Goal: Task Accomplishment & Management: Manage account settings

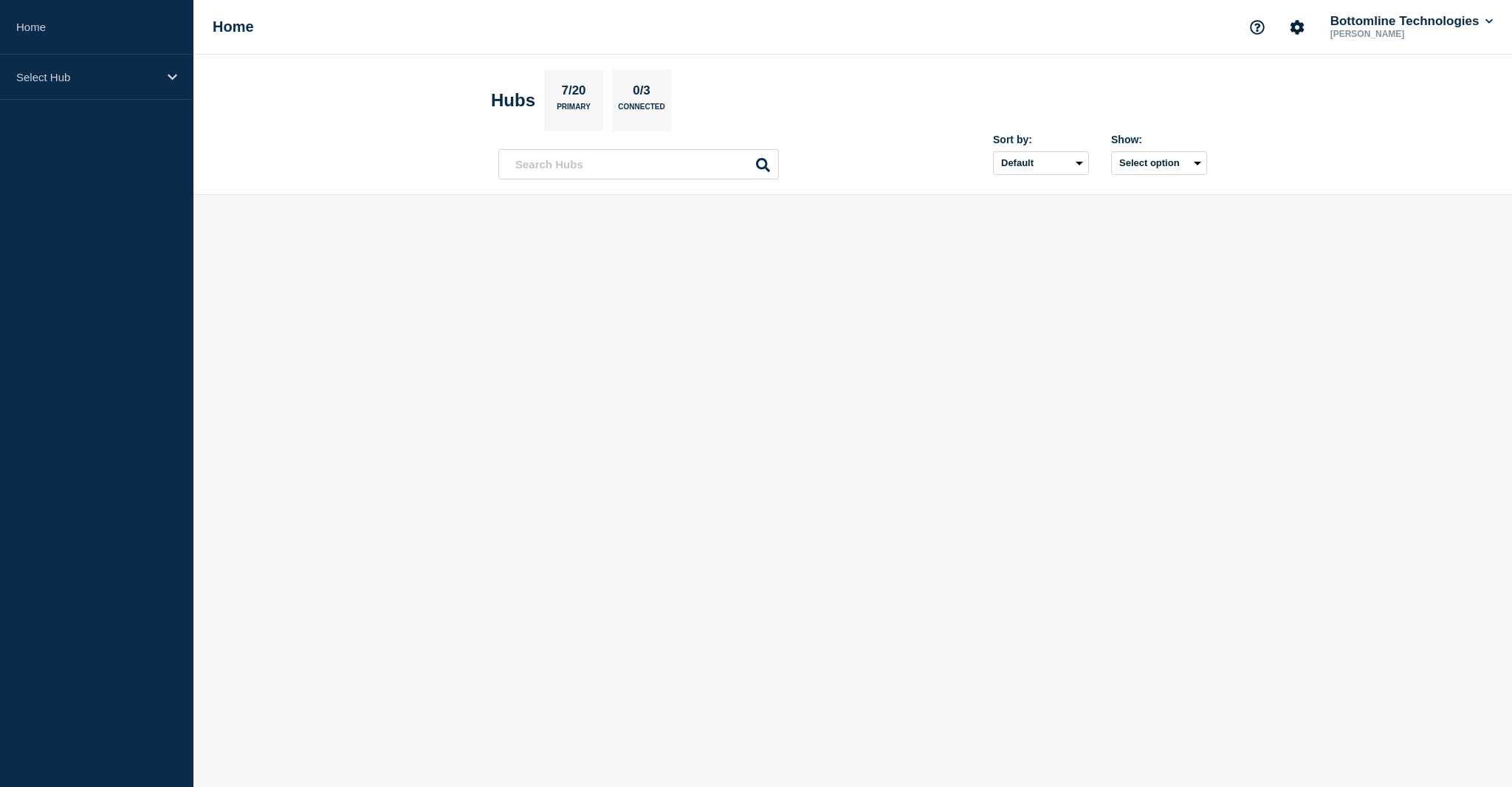
click at [328, 166] on header "Hubs 7/20 Primary 0/3 Connected Sort by: Default Last added Last updated Most a…" at bounding box center [853, 124] width 1319 height 140
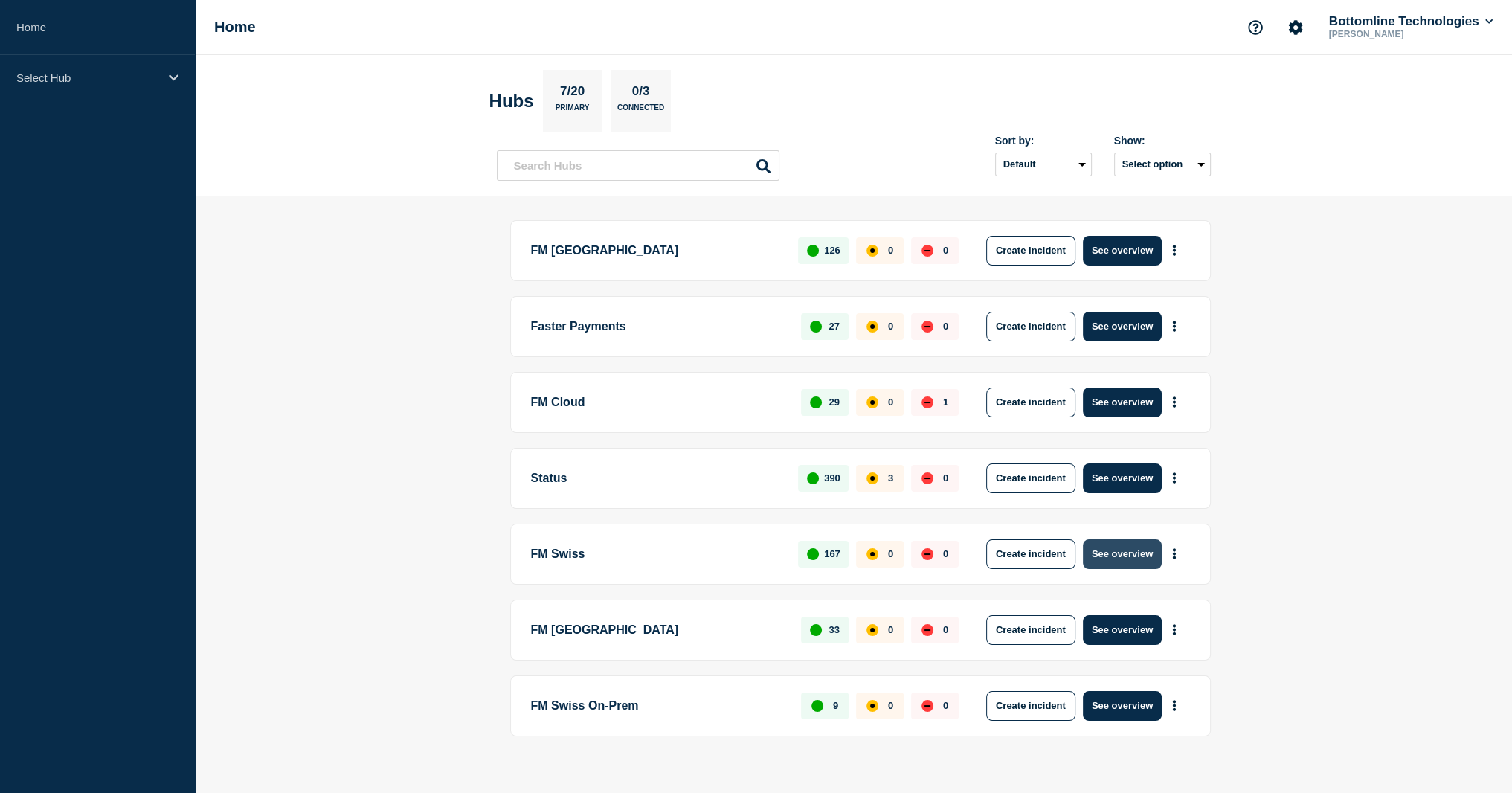
click at [1116, 560] on button "See overview" at bounding box center [1122, 554] width 79 height 30
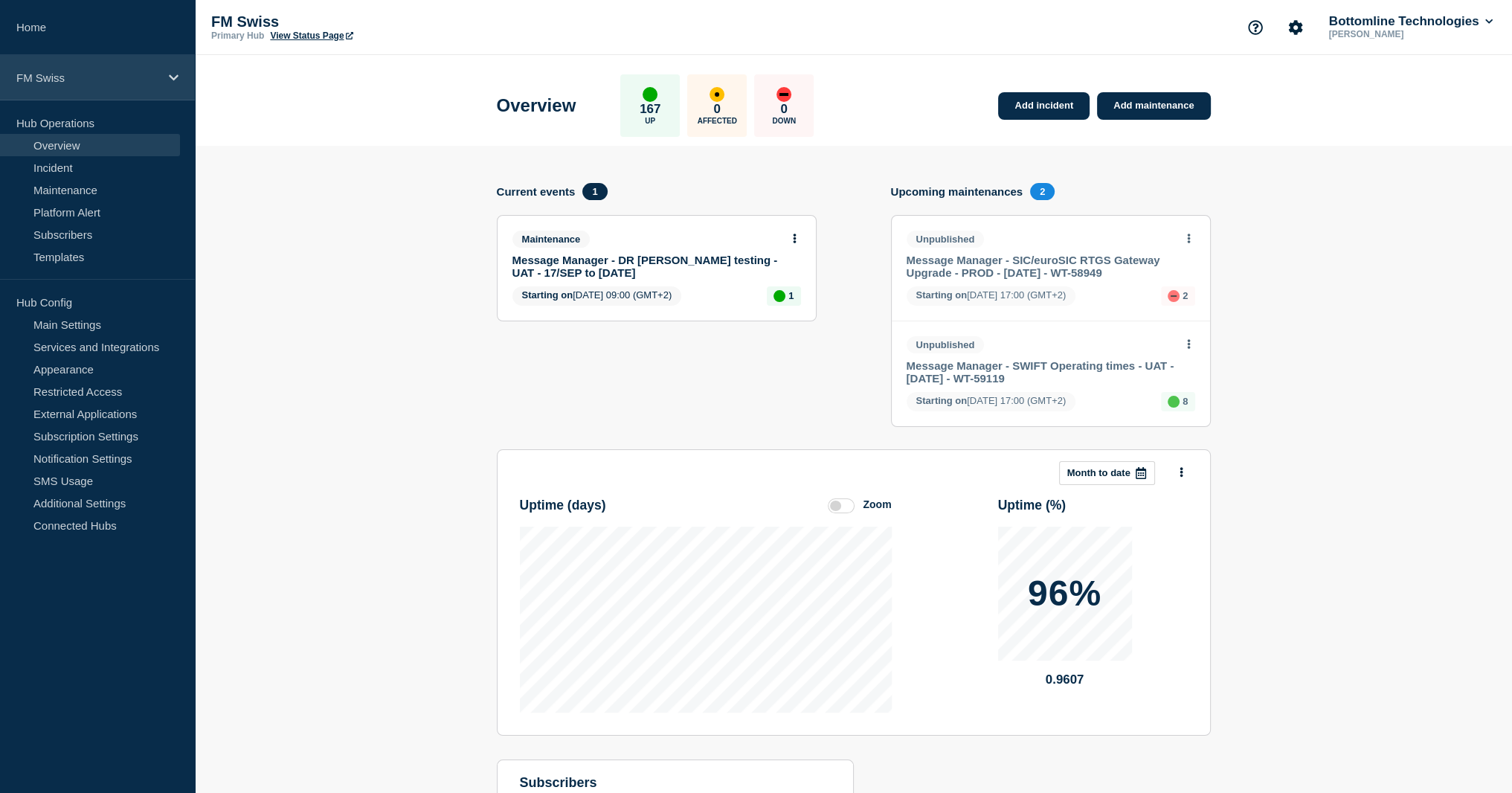
click at [90, 87] on div "FM Swiss" at bounding box center [97, 77] width 195 height 45
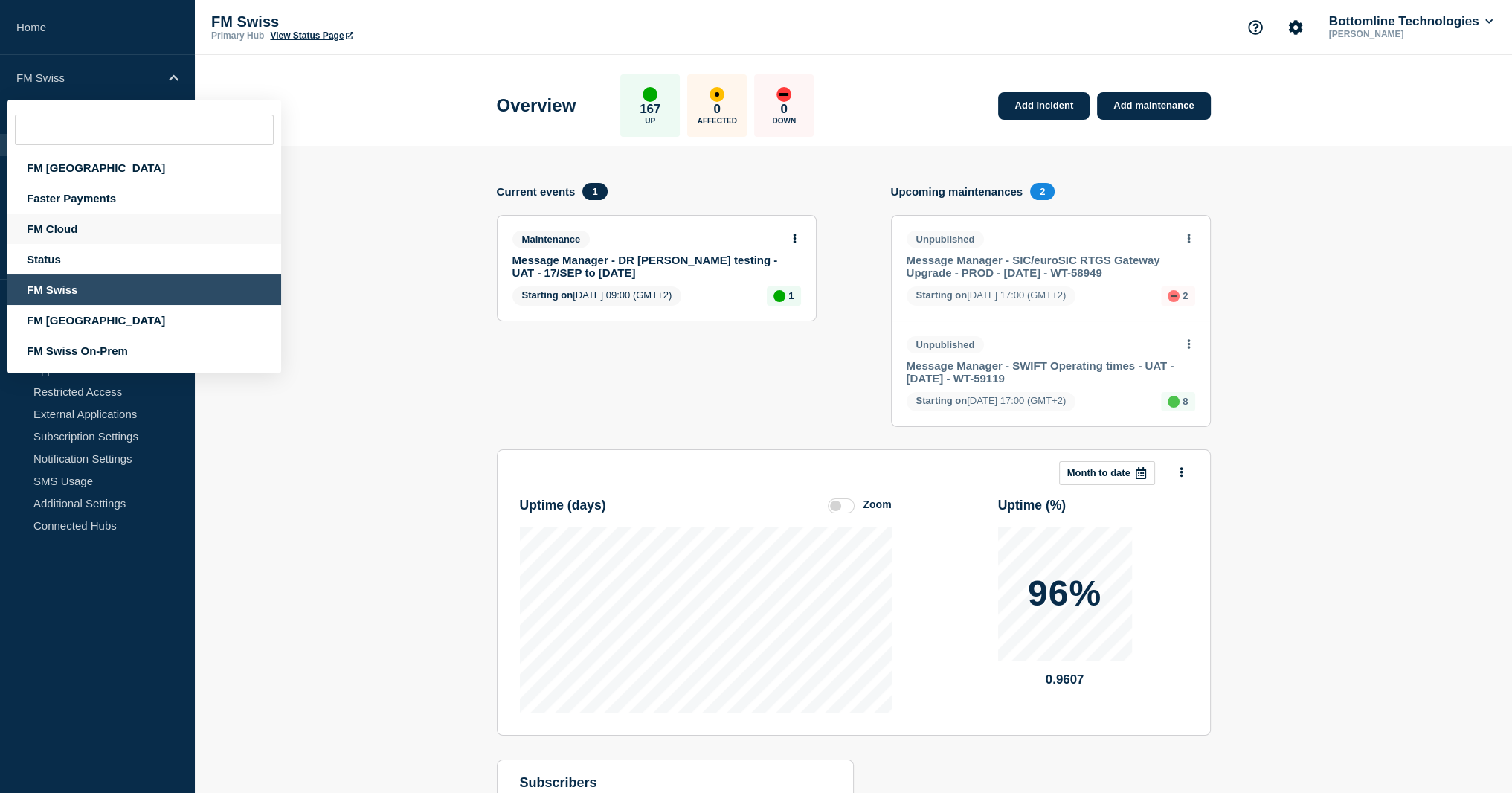
click at [98, 230] on div "FM Cloud" at bounding box center [144, 229] width 273 height 31
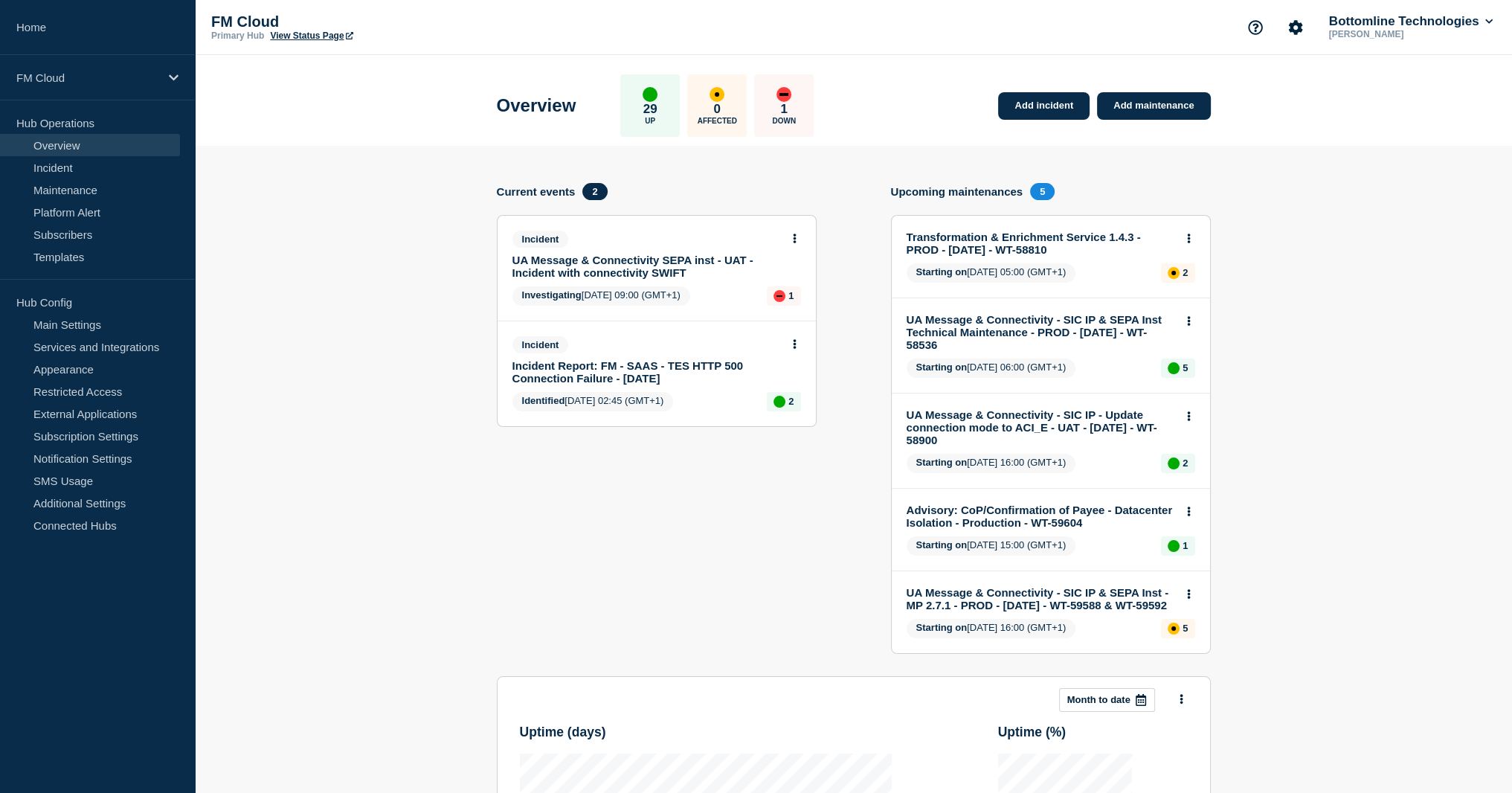
click at [654, 267] on link "UA Message & Connectivity SEPA inst - UAT - Incident with connectivity SWIFT" at bounding box center [646, 267] width 268 height 26
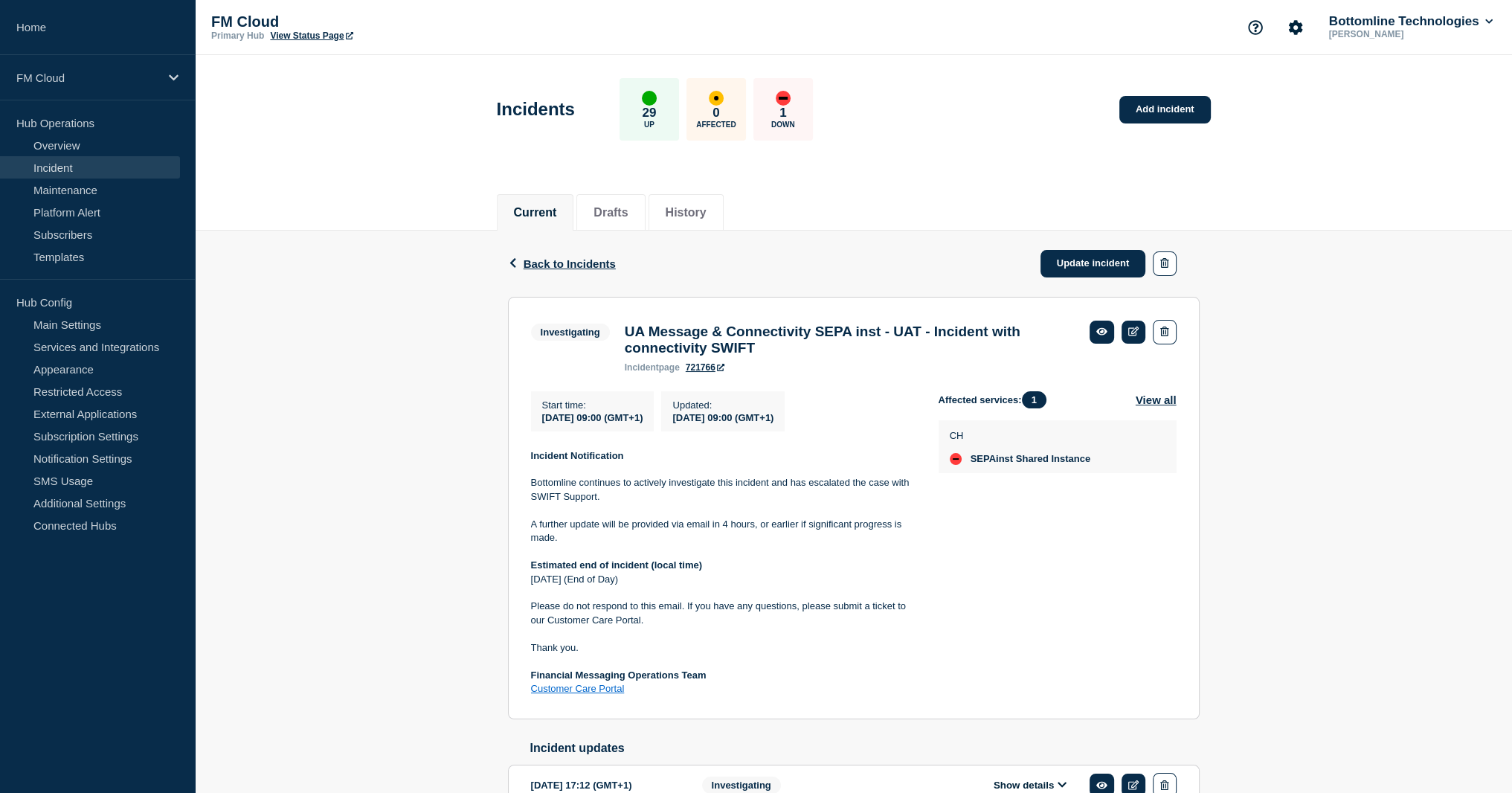
click at [795, 339] on h3 "UA Message & Connectivity SEPA inst - UAT - Incident with connectivity SWIFT" at bounding box center [849, 339] width 450 height 33
click at [1092, 263] on link "Update incident" at bounding box center [1093, 264] width 105 height 27
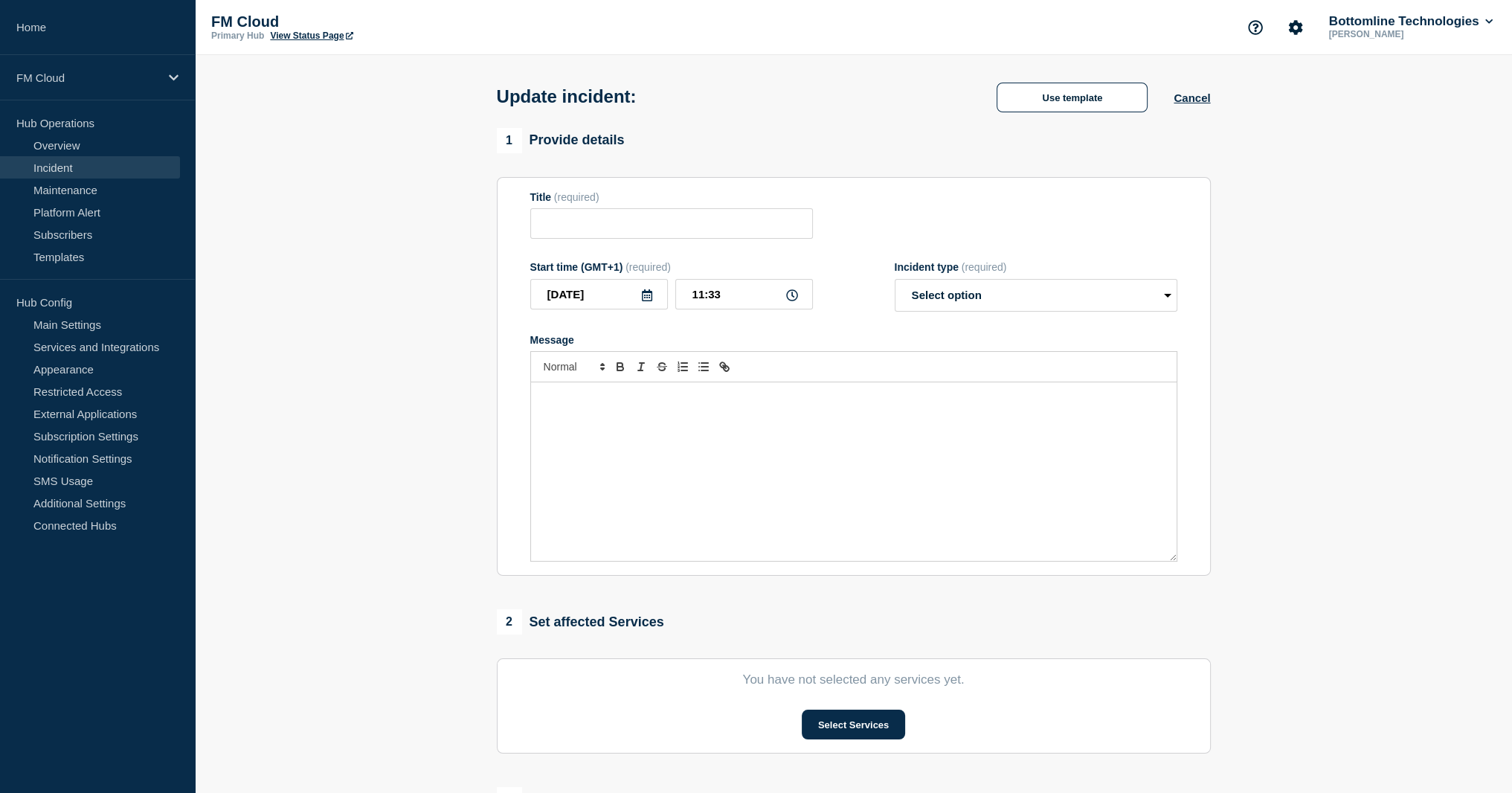
type input "UA Message & Connectivity SEPA inst - UAT - Incident with connectivity SWIFT"
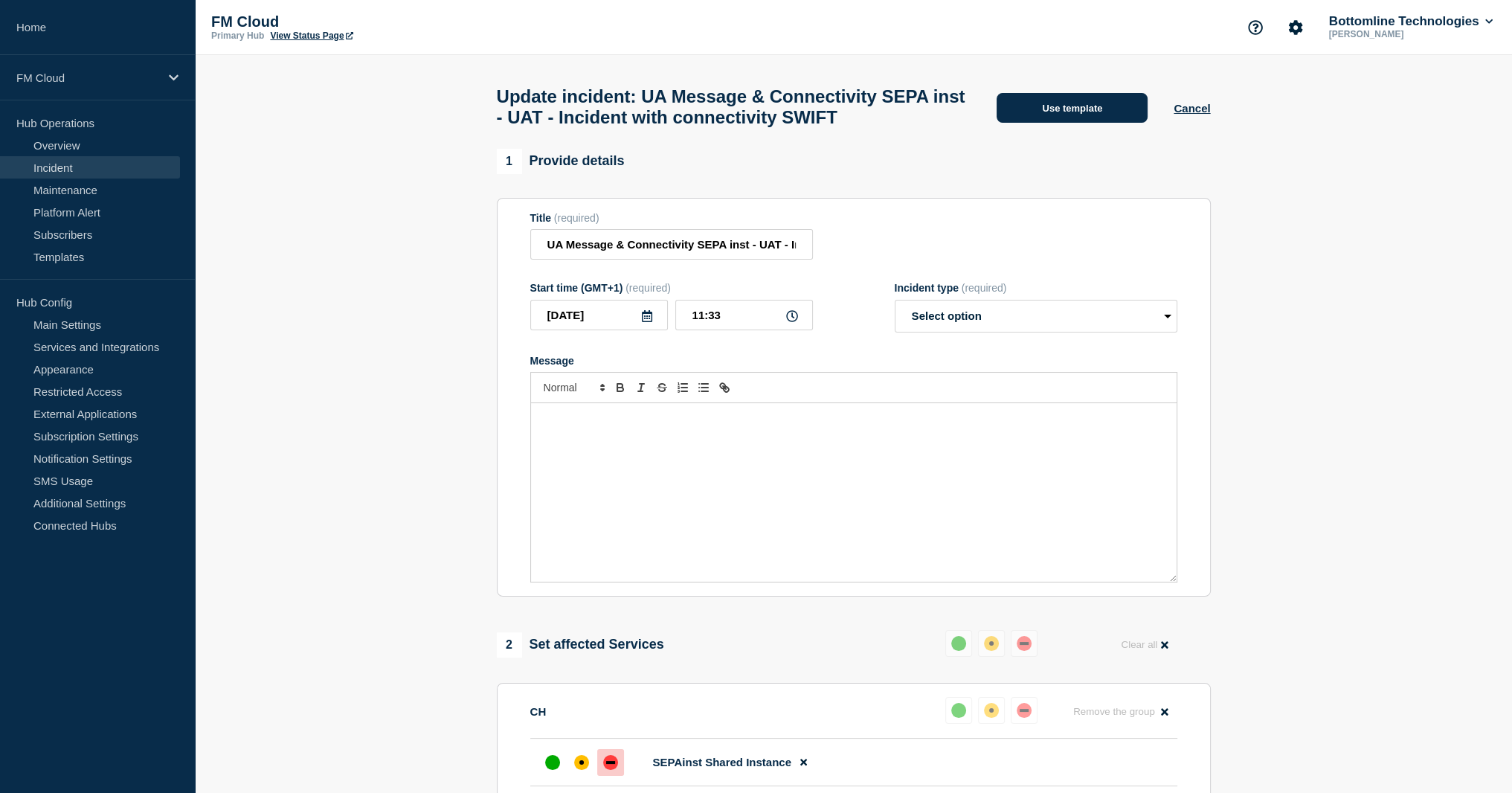
click at [1110, 123] on button "Use template" at bounding box center [1072, 107] width 151 height 30
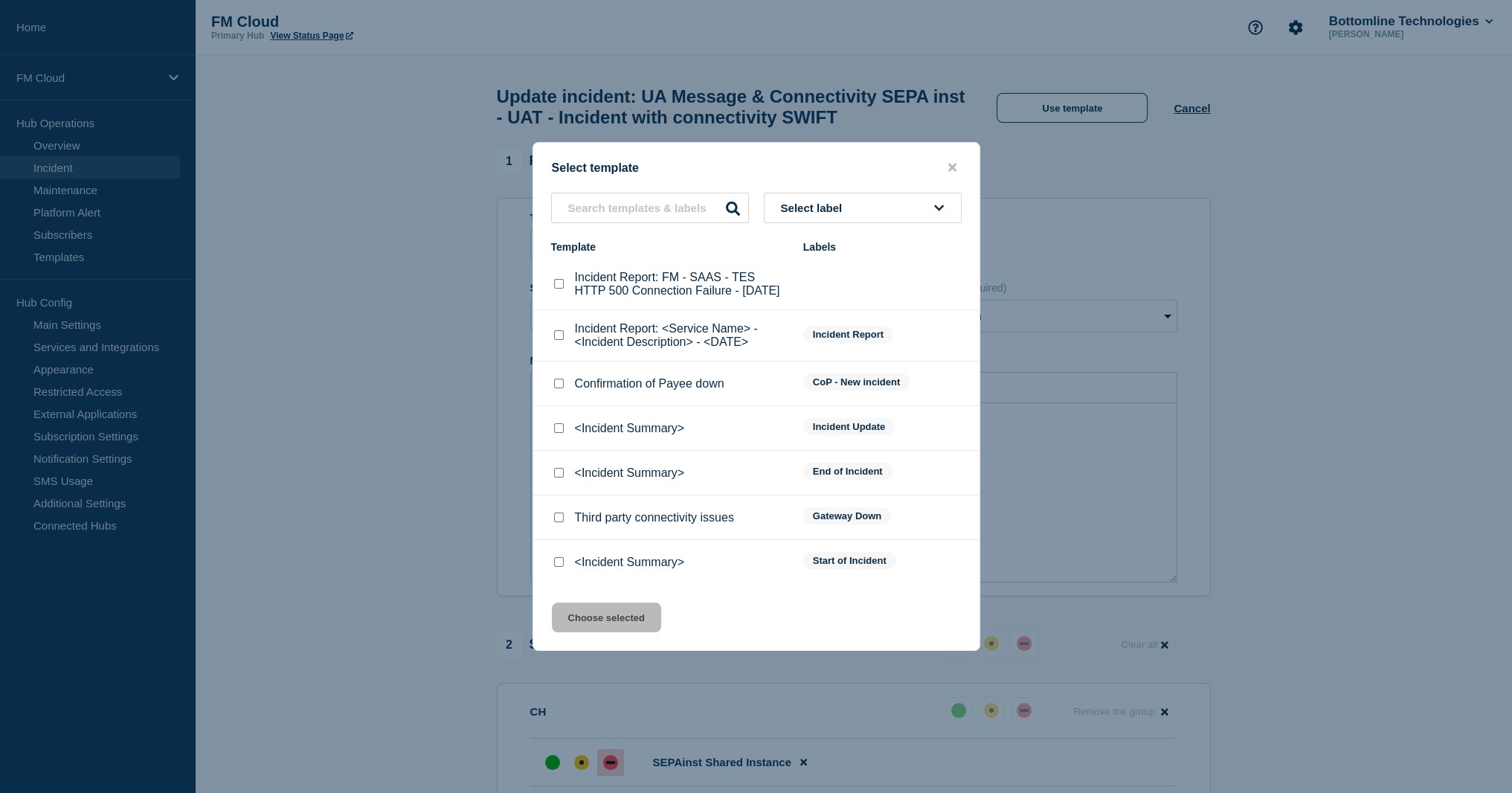
click at [559, 433] on input "<Incident Summary> checkbox" at bounding box center [558, 428] width 9 height 9
checkbox input "true"
click at [615, 631] on button "Choose selected" at bounding box center [607, 617] width 110 height 30
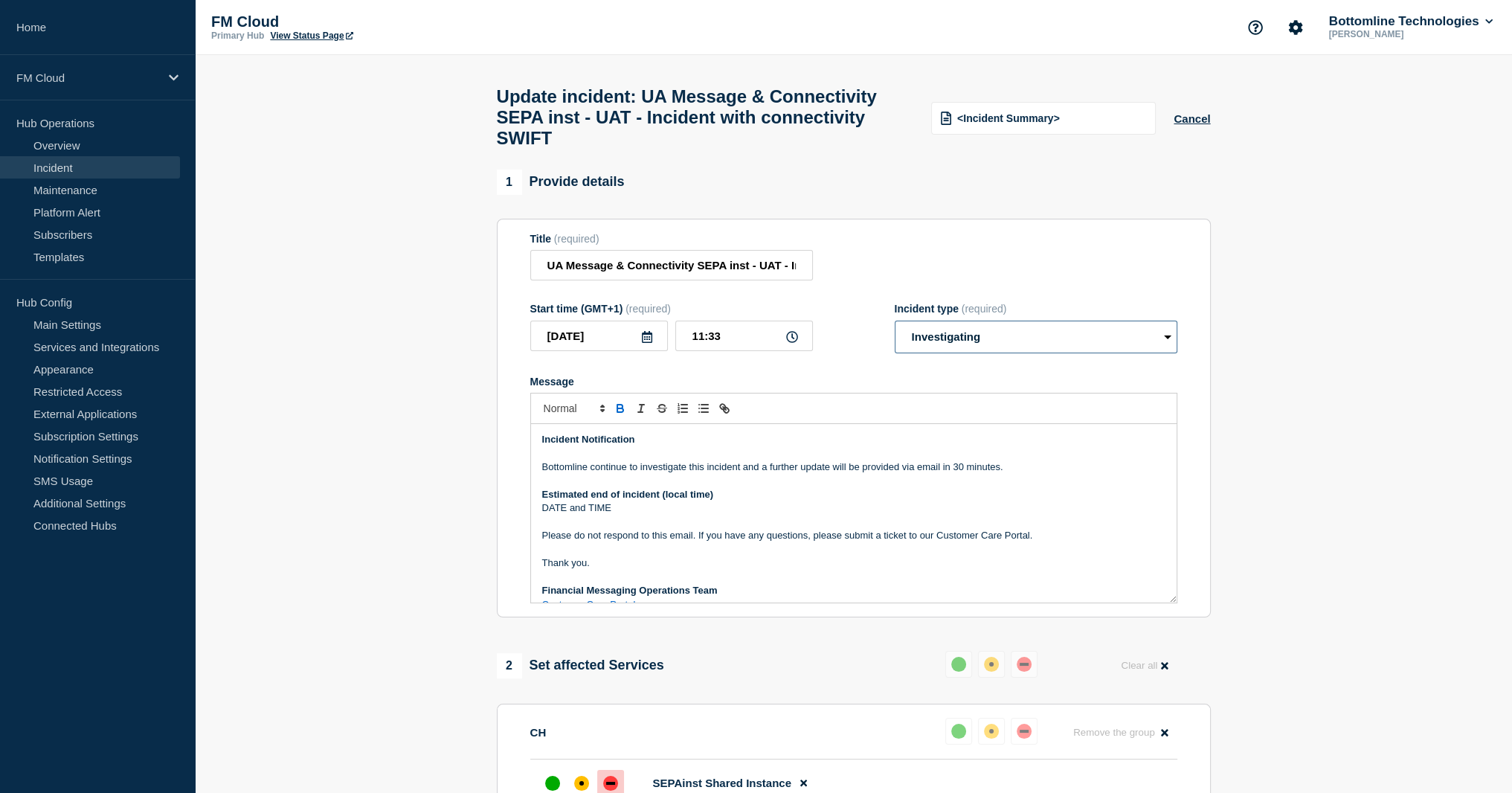
click at [1013, 353] on select "Select option Investigating Identified Monitoring Resolved" at bounding box center [1036, 337] width 283 height 33
click at [895, 333] on select "Select option Investigating Identified Monitoring Resolved" at bounding box center [1036, 337] width 283 height 33
drag, startPoint x: 1016, startPoint y: 418, endPoint x: 1013, endPoint y: 401, distance: 17.3
click at [1013, 401] on div "Message Incident Notification Bottomline continue to investigate this incident …" at bounding box center [854, 490] width 647 height 228
click at [1009, 350] on select "Select option Investigating Identified Monitoring Resolved" at bounding box center [1036, 337] width 283 height 33
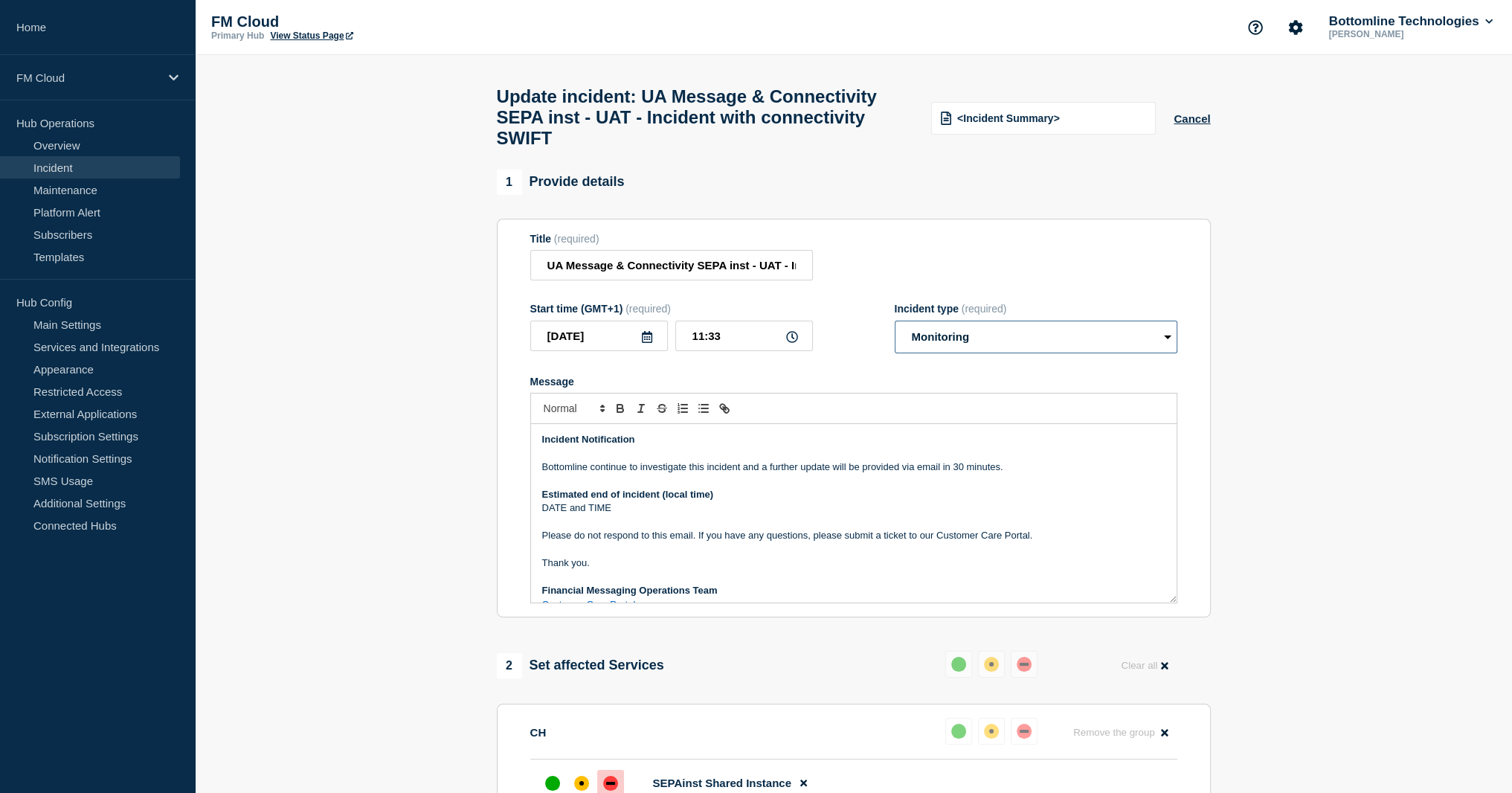
select select "identified"
click at [895, 333] on select "Select option Investigating Identified Monitoring Resolved" at bounding box center [1036, 337] width 283 height 33
click at [621, 474] on p "Bottomline continue to investigate this incident and a further update will be p…" at bounding box center [854, 467] width 623 height 14
drag, startPoint x: 621, startPoint y: 483, endPoint x: 671, endPoint y: 483, distance: 50.0
click at [671, 474] on p "Bottomline continue to investigate this incident and a further update will be p…" at bounding box center [854, 467] width 623 height 14
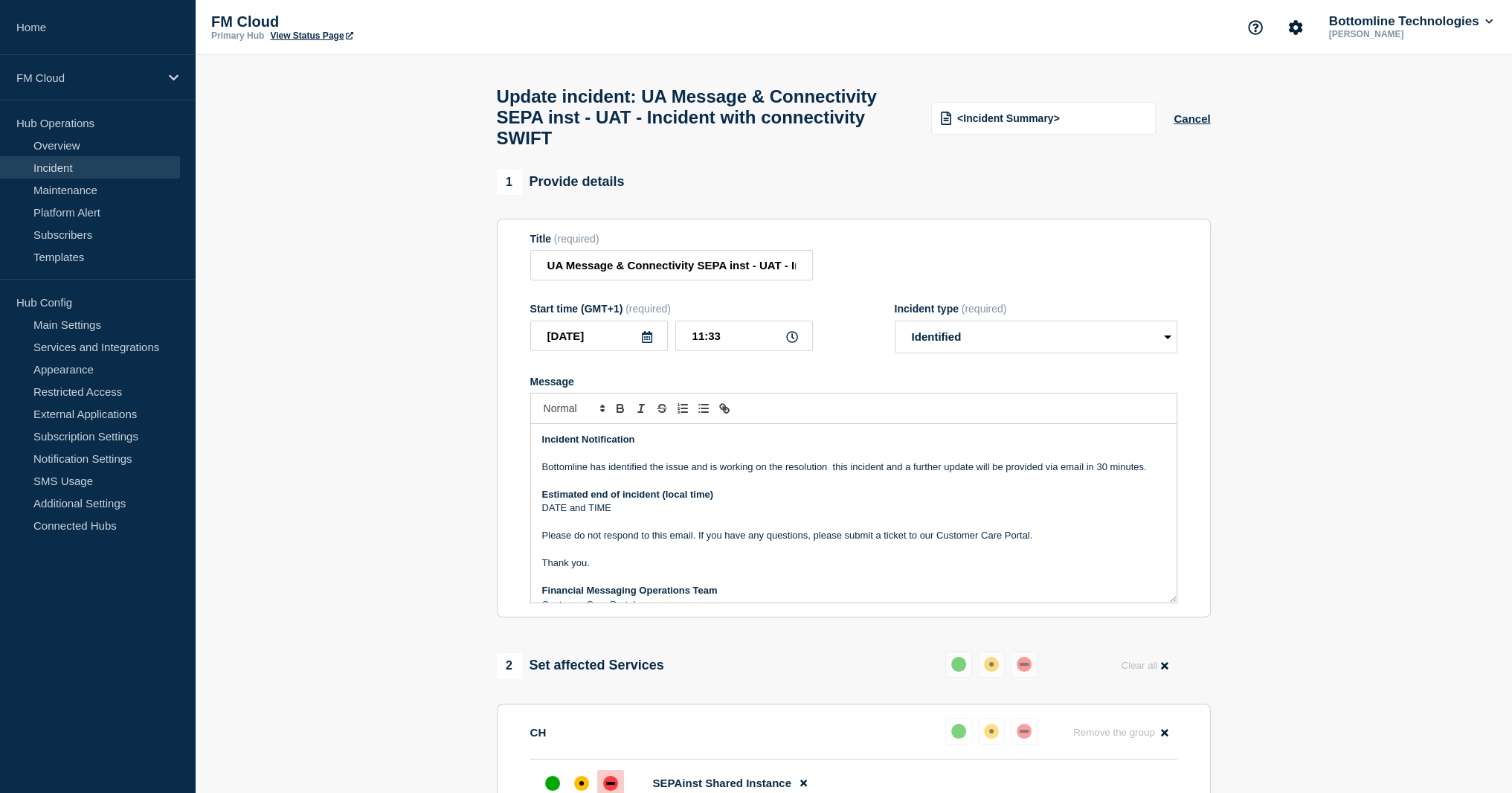
click at [830, 474] on p "Bottomline has identified the issue and is working on the resolution this incid…" at bounding box center [854, 467] width 623 height 14
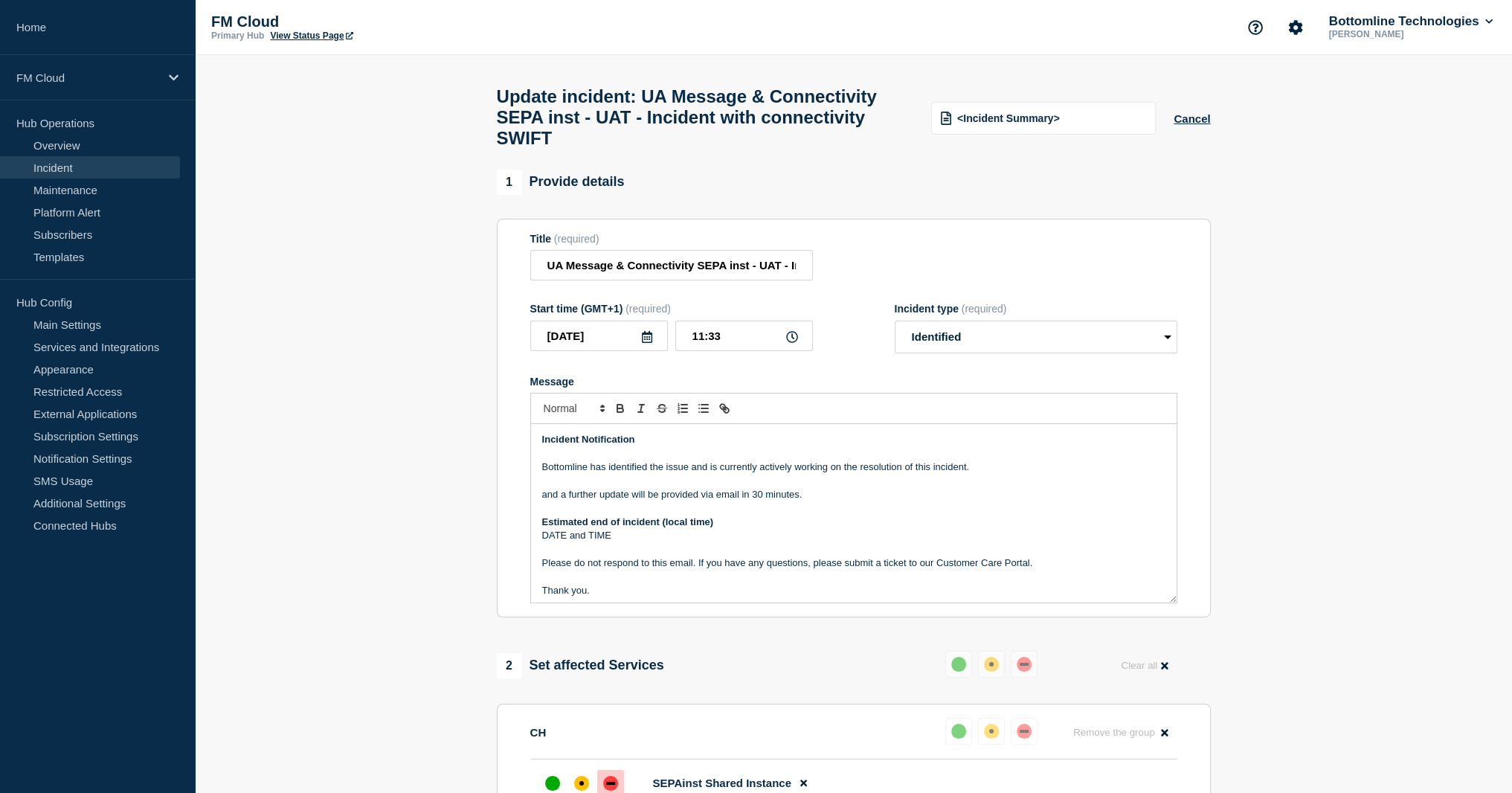
drag, startPoint x: 818, startPoint y: 503, endPoint x: 525, endPoint y: 498, distance: 293.0
click at [525, 498] on section "Title (required) UA Message & Connectivity SEPA inst - UAT - Incident with conn…" at bounding box center [854, 418] width 714 height 400
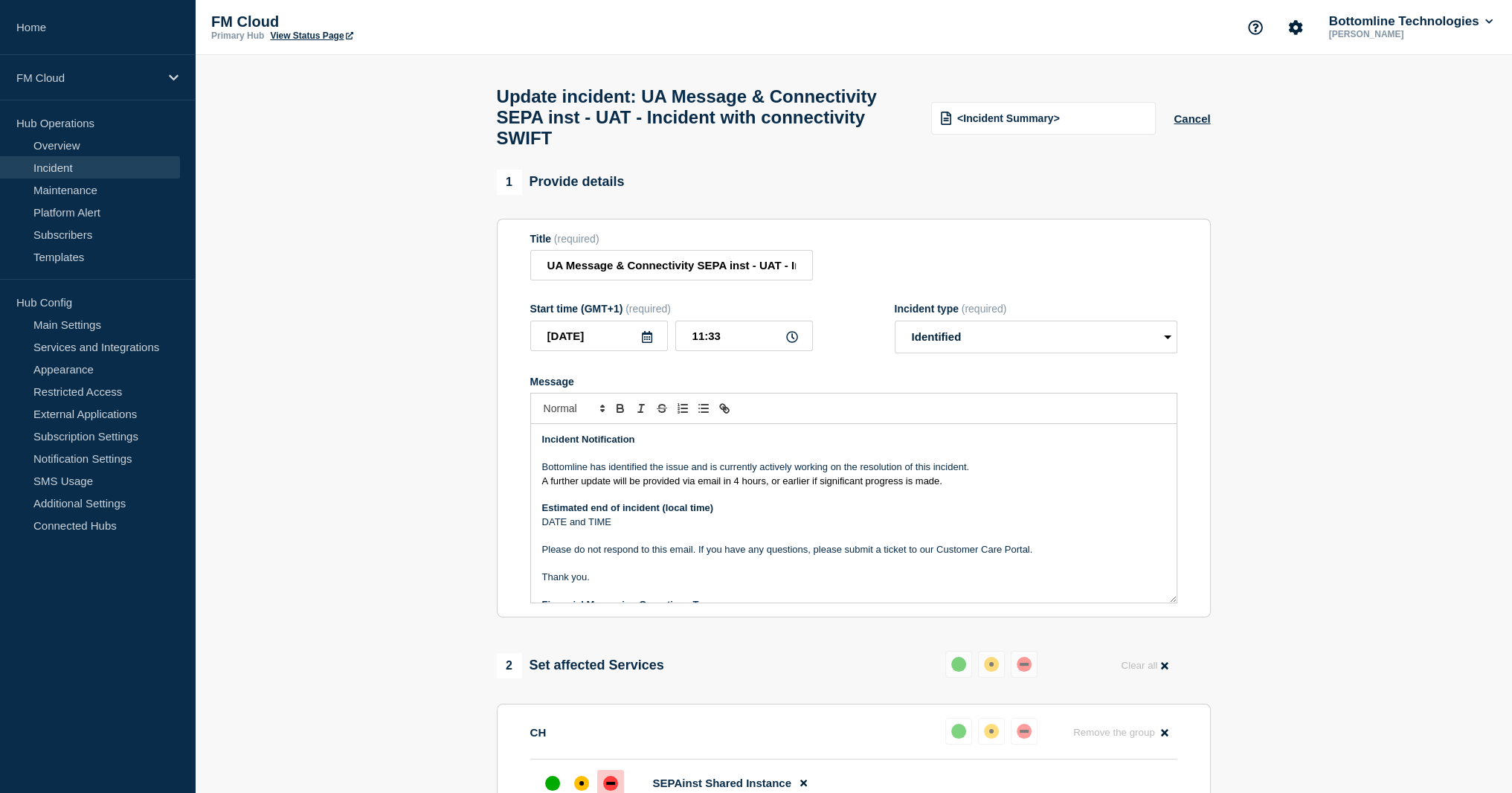
click at [737, 486] on span "A further update will be provided via email in 4 hours, or earlier if significa…" at bounding box center [742, 480] width 400 height 11
click at [608, 529] on p "DATE and TIME" at bounding box center [854, 522] width 623 height 14
drag, startPoint x: 608, startPoint y: 533, endPoint x: 561, endPoint y: 537, distance: 47.2
click at [561, 529] on p "DATE and TIME" at bounding box center [854, 522] width 623 height 14
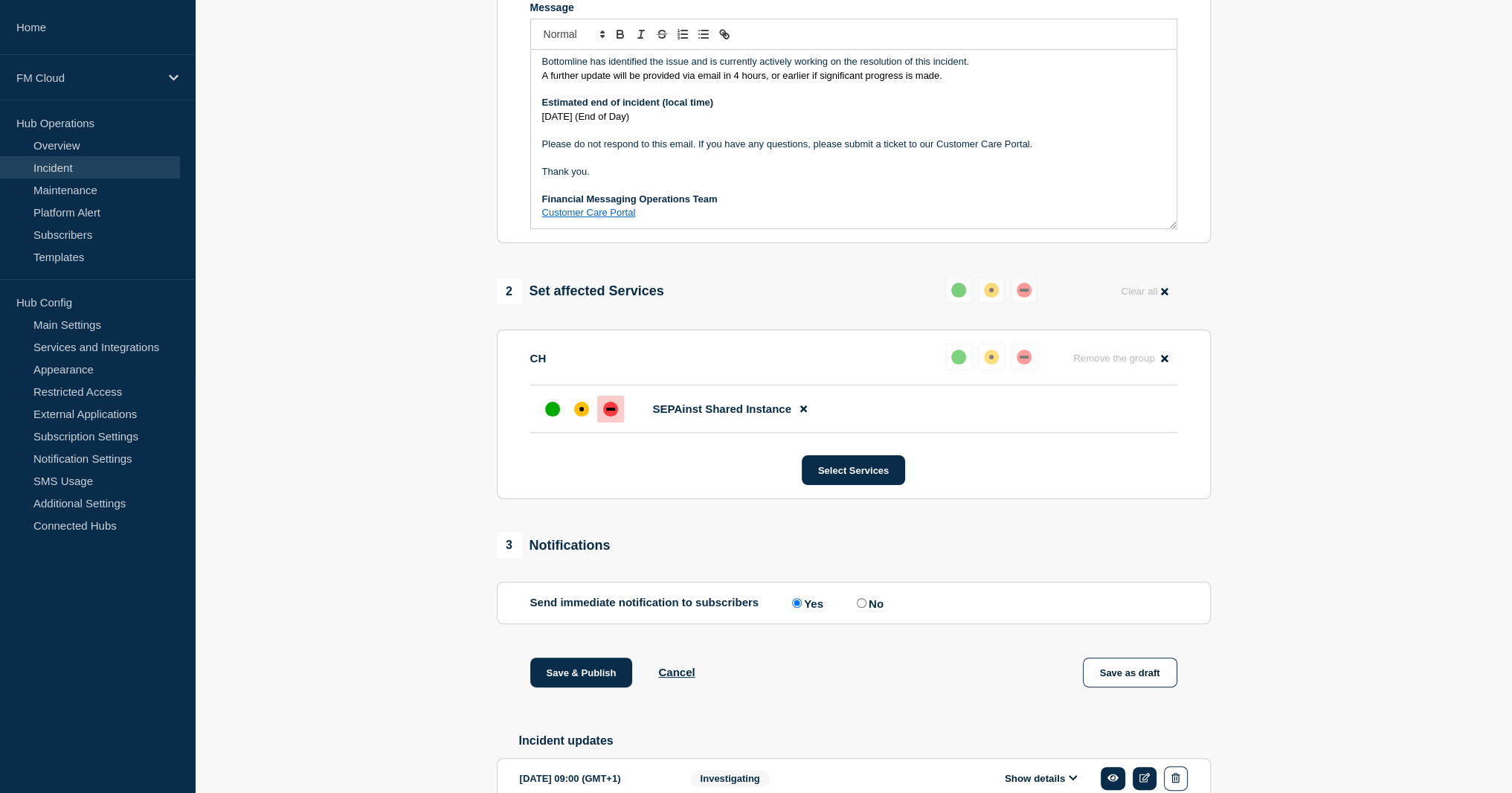
scroll to position [611, 0]
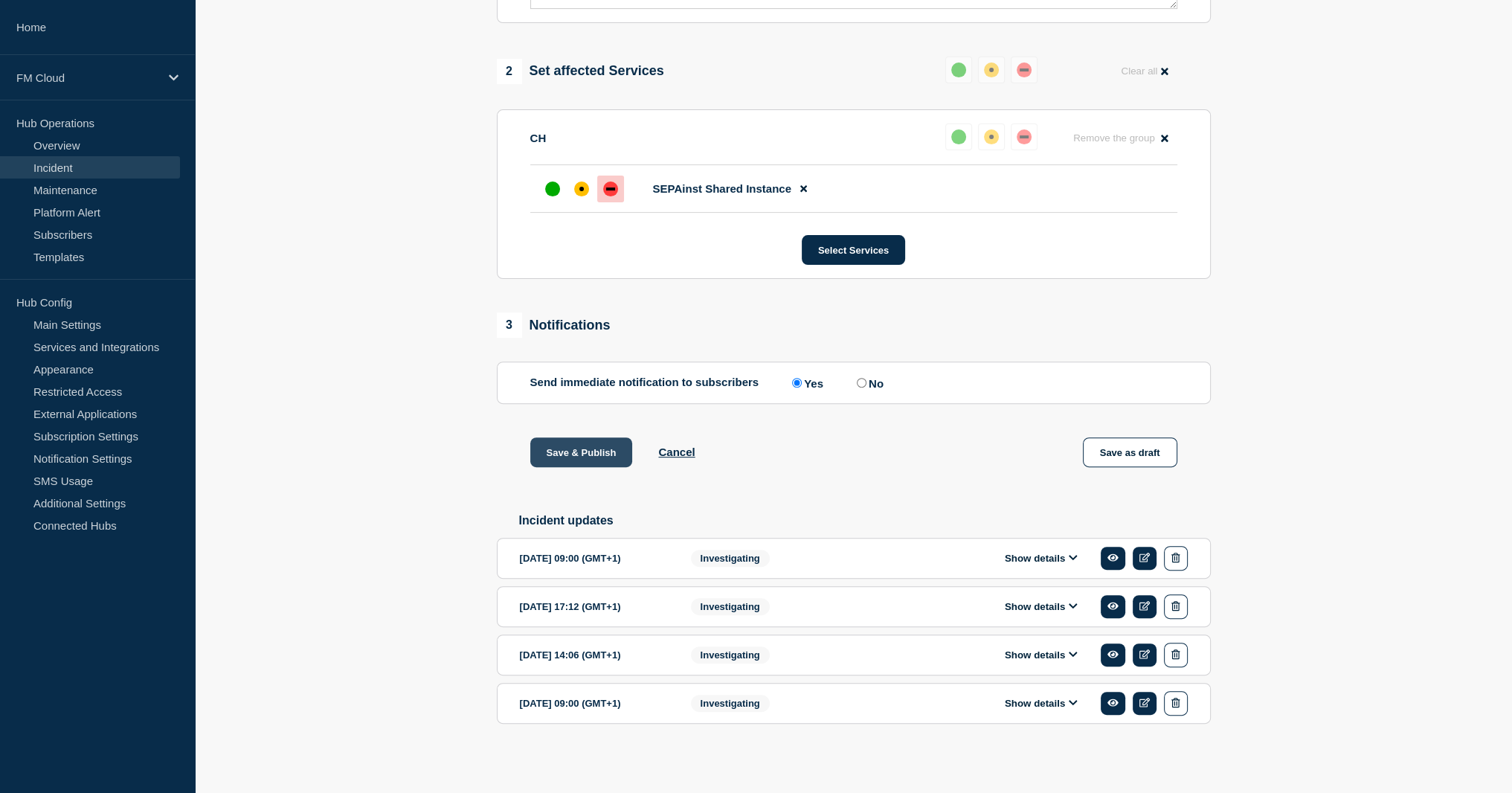
click at [598, 457] on button "Save & Publish" at bounding box center [582, 452] width 103 height 30
